Goal: Find specific fact: Find specific fact

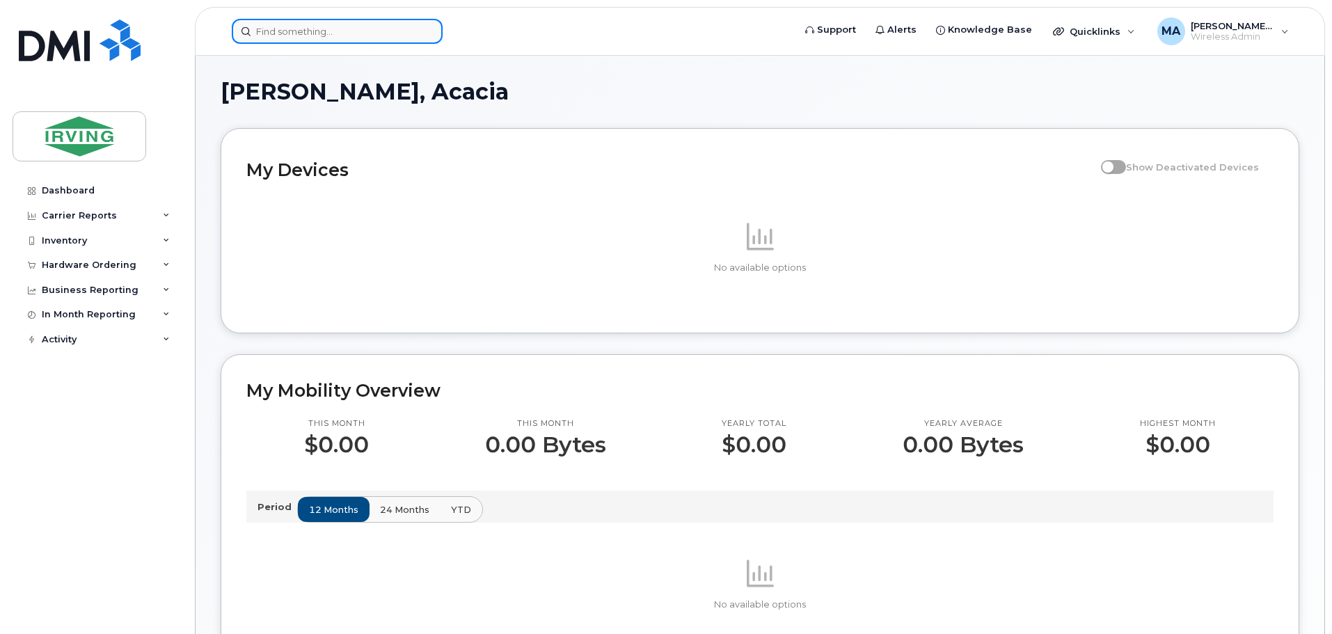
click at [307, 30] on input at bounding box center [337, 31] width 211 height 25
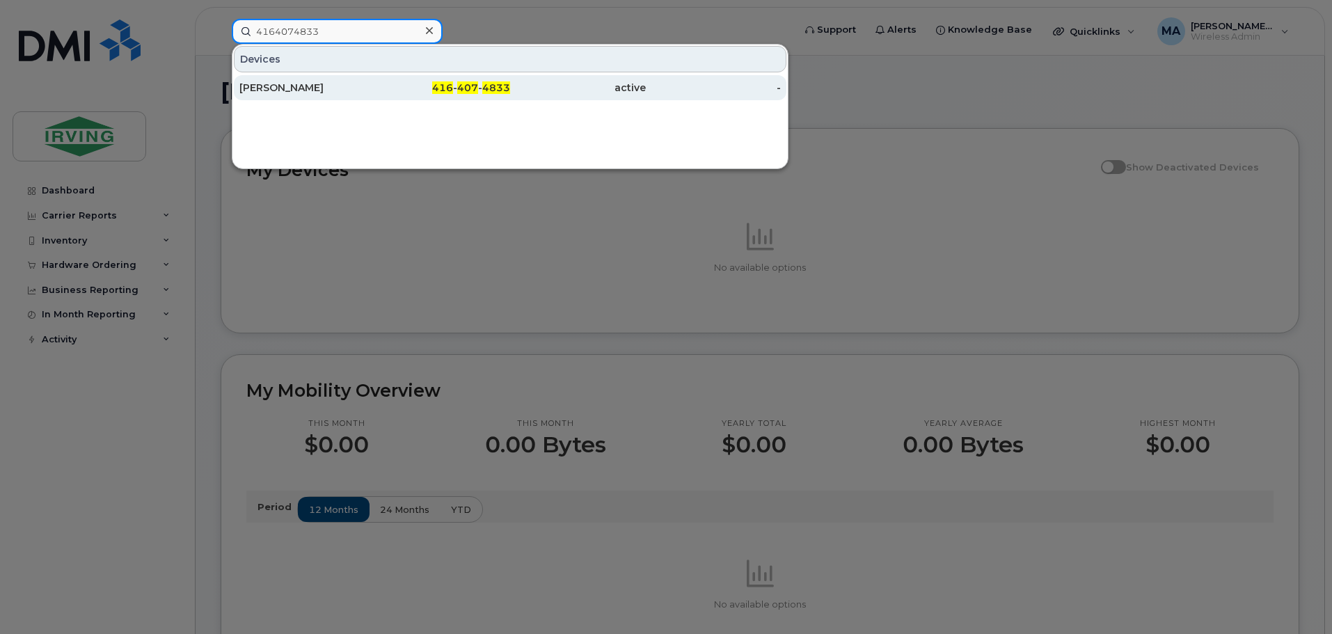
type input "4164074833"
click at [291, 92] on div "[PERSON_NAME]" at bounding box center [307, 88] width 136 height 14
